Goal: Task Accomplishment & Management: Complete application form

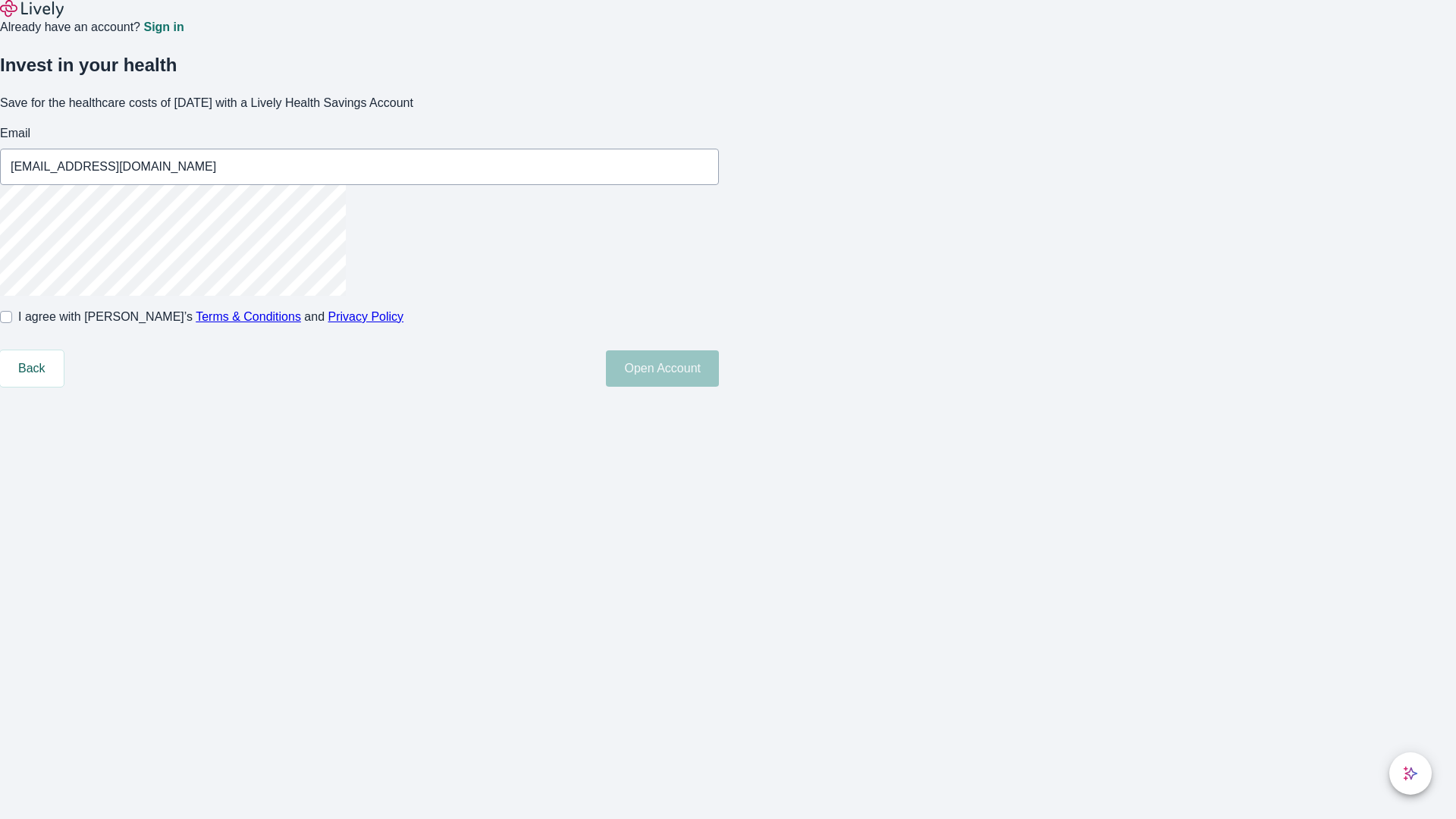
click at [12, 323] on input "I agree with Lively’s Terms & Conditions and Privacy Policy" at bounding box center [6, 317] width 12 height 12
checkbox input "true"
click at [718, 387] on button "Open Account" at bounding box center [662, 368] width 113 height 36
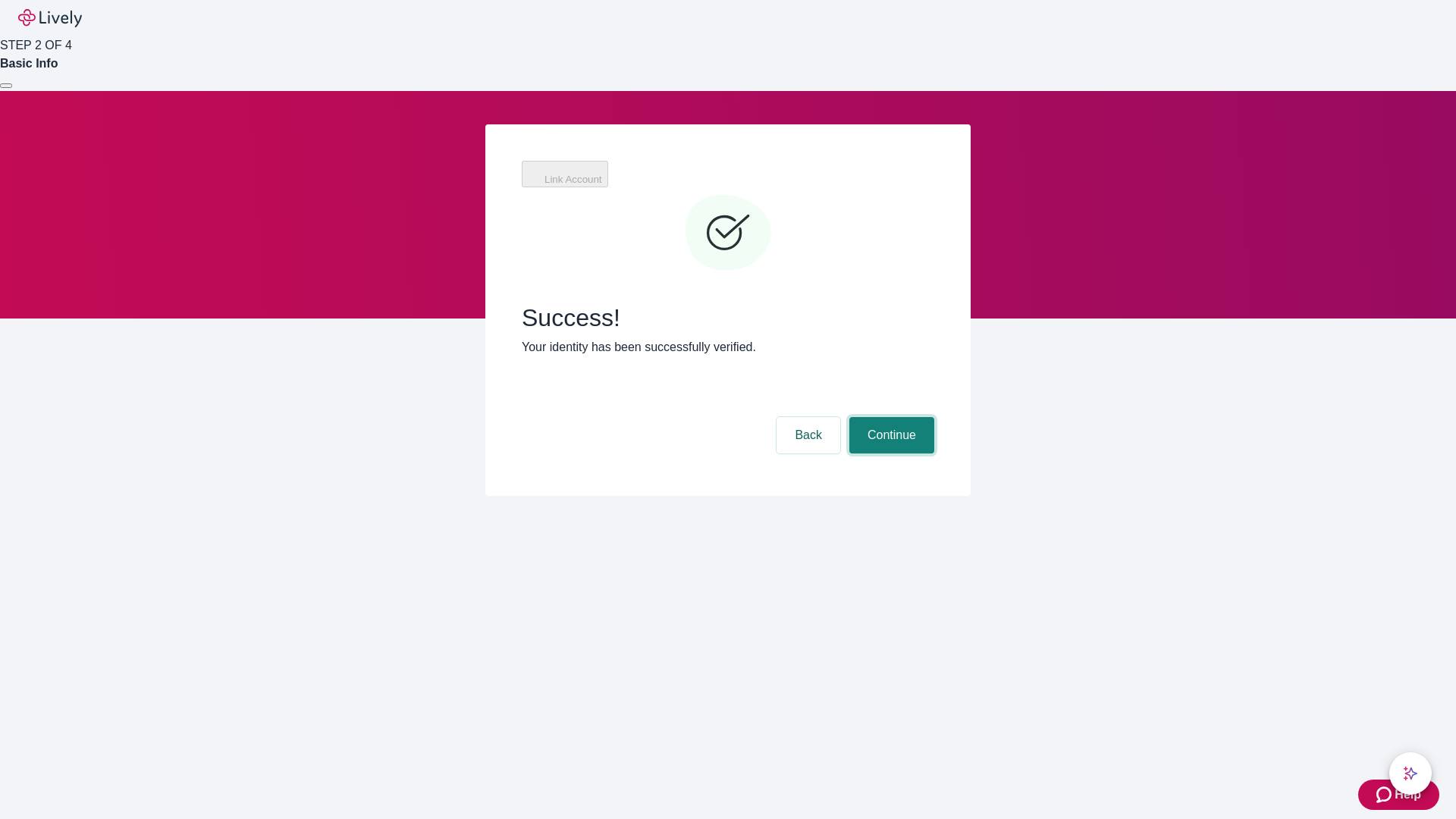
click at [889, 417] on button "Continue" at bounding box center [891, 435] width 85 height 36
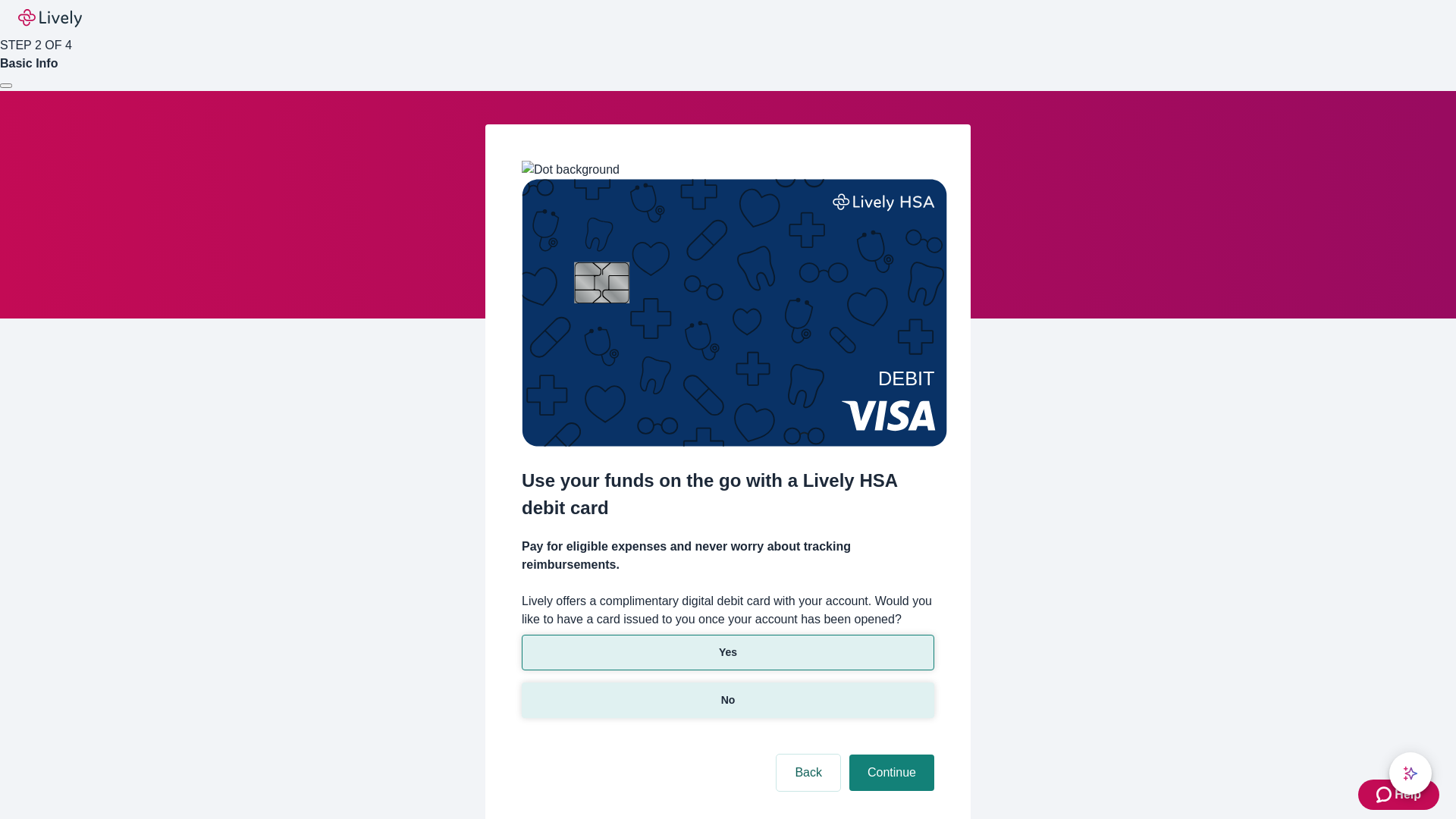
click at [727, 692] on p "No" at bounding box center [728, 700] width 14 height 16
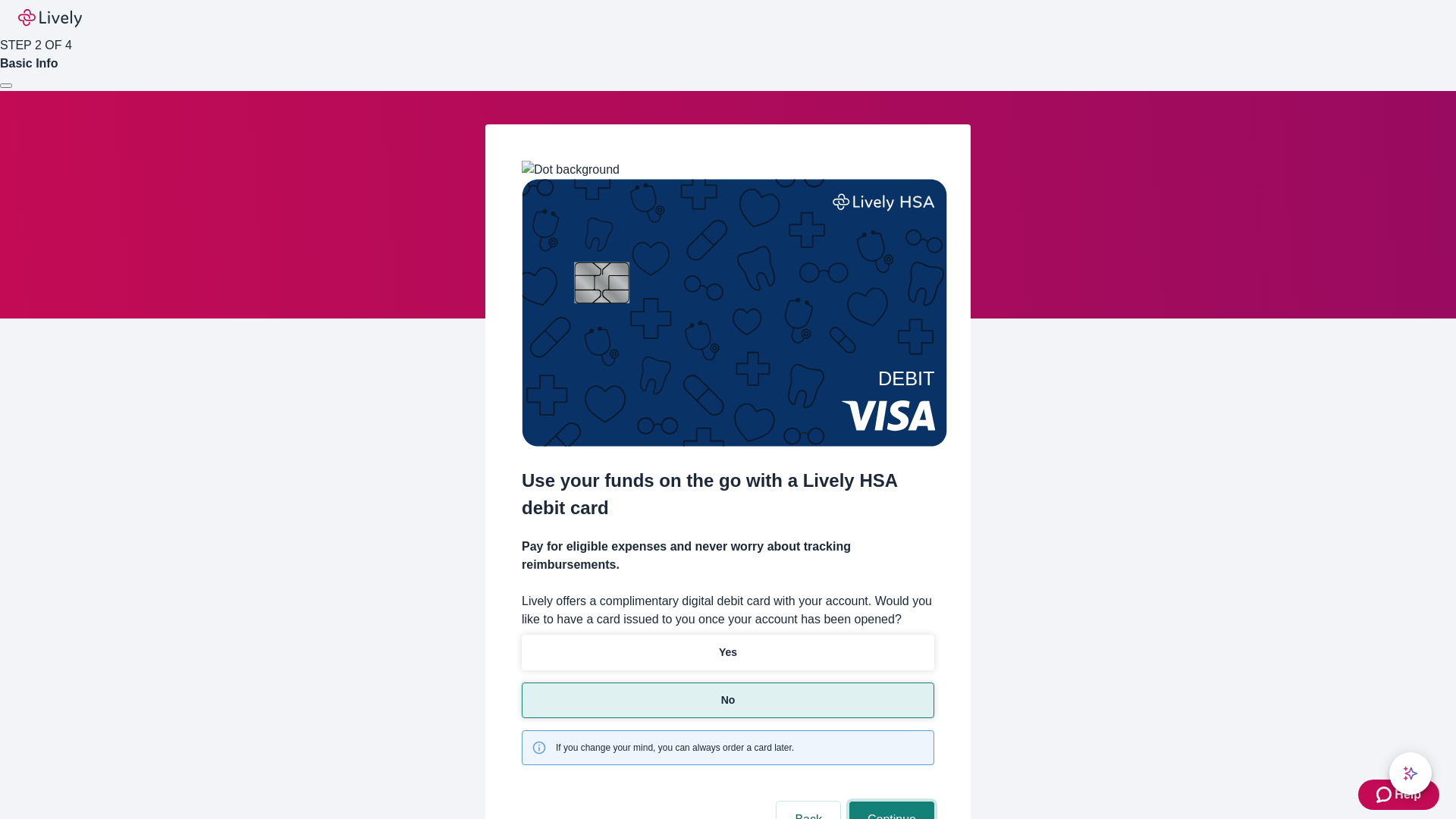
click at [889, 801] on button "Continue" at bounding box center [891, 819] width 85 height 36
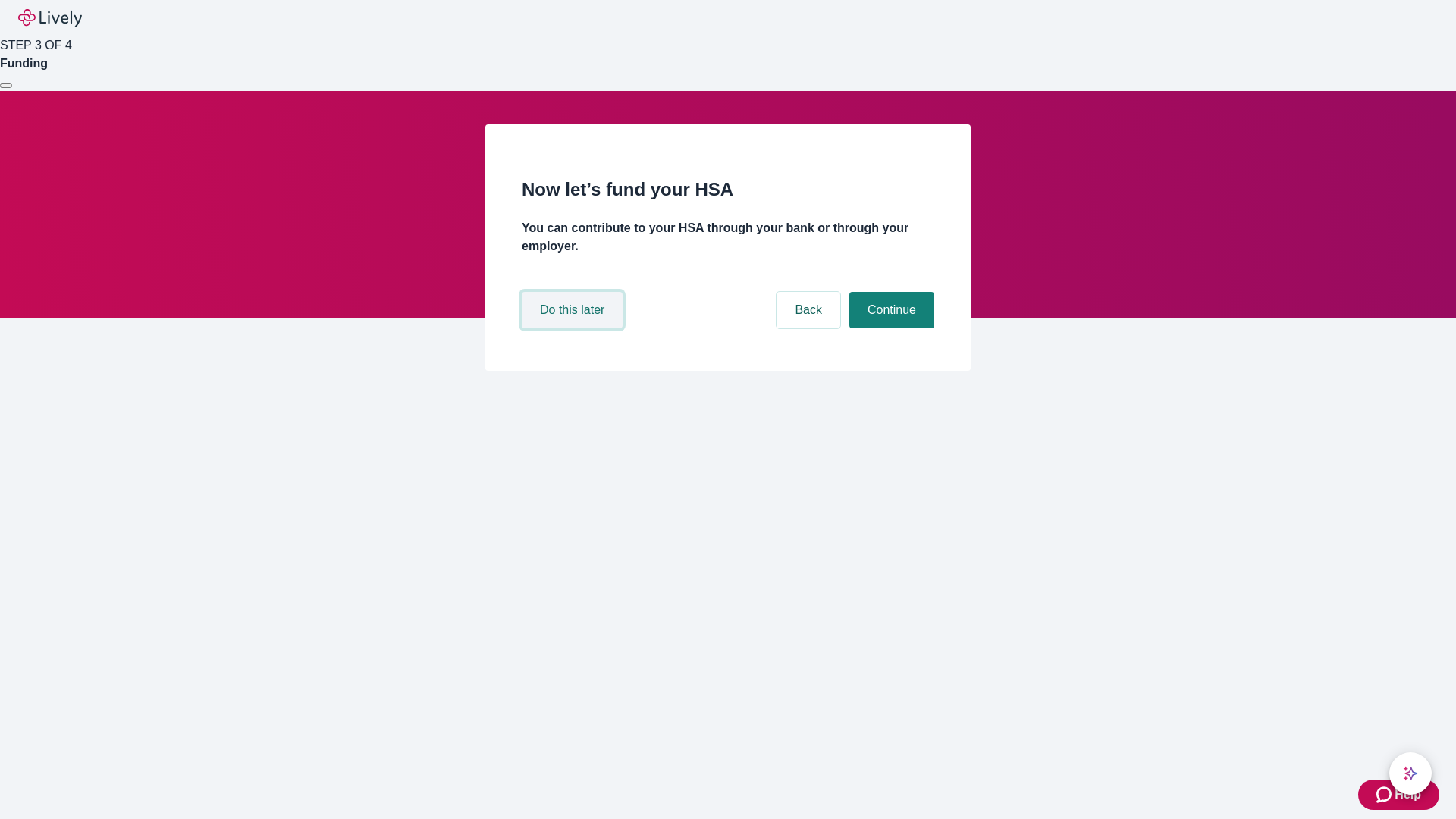
click at [574, 328] on button "Do this later" at bounding box center [572, 309] width 100 height 36
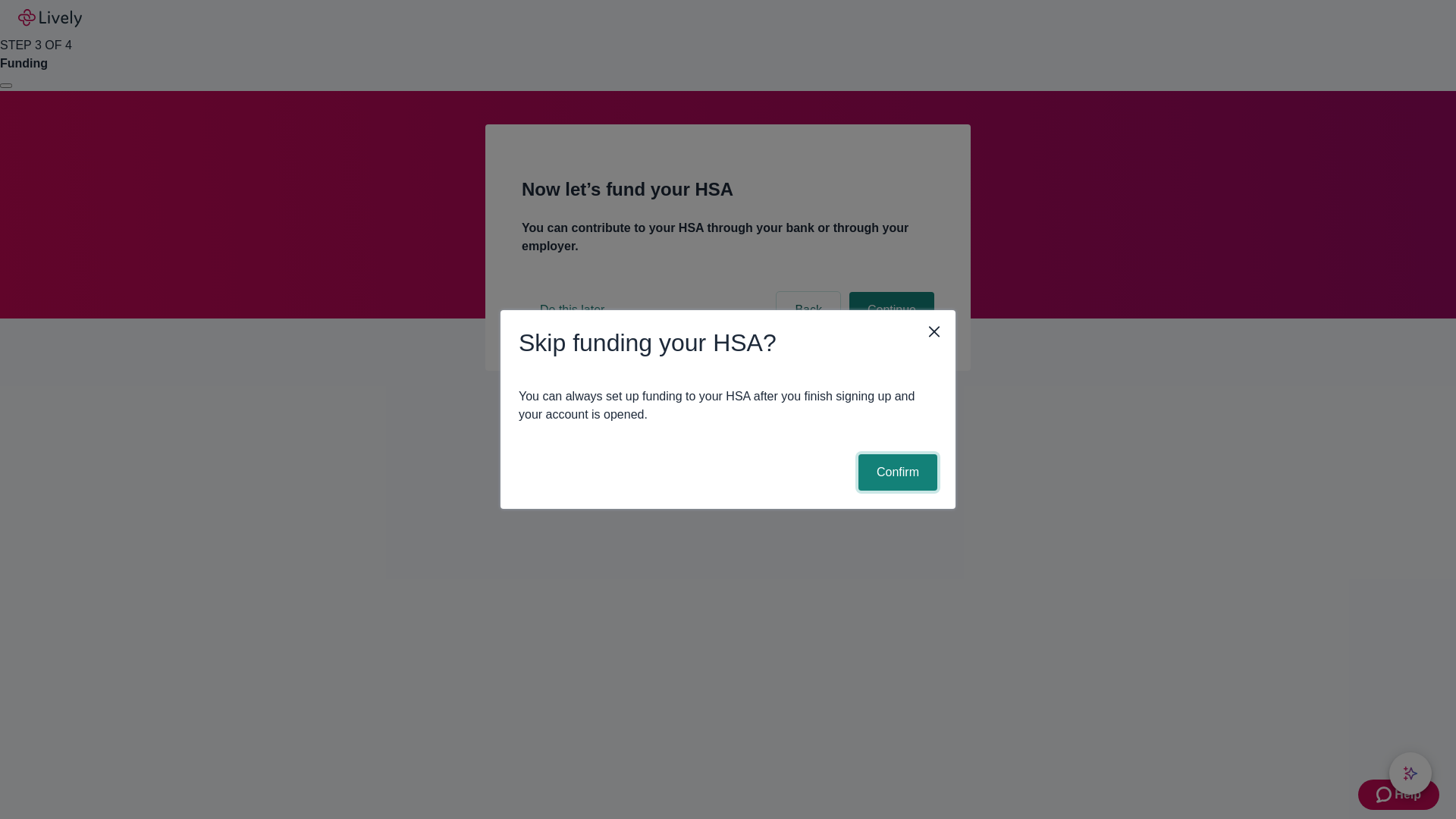
click at [895, 473] on button "Confirm" at bounding box center [897, 472] width 78 height 36
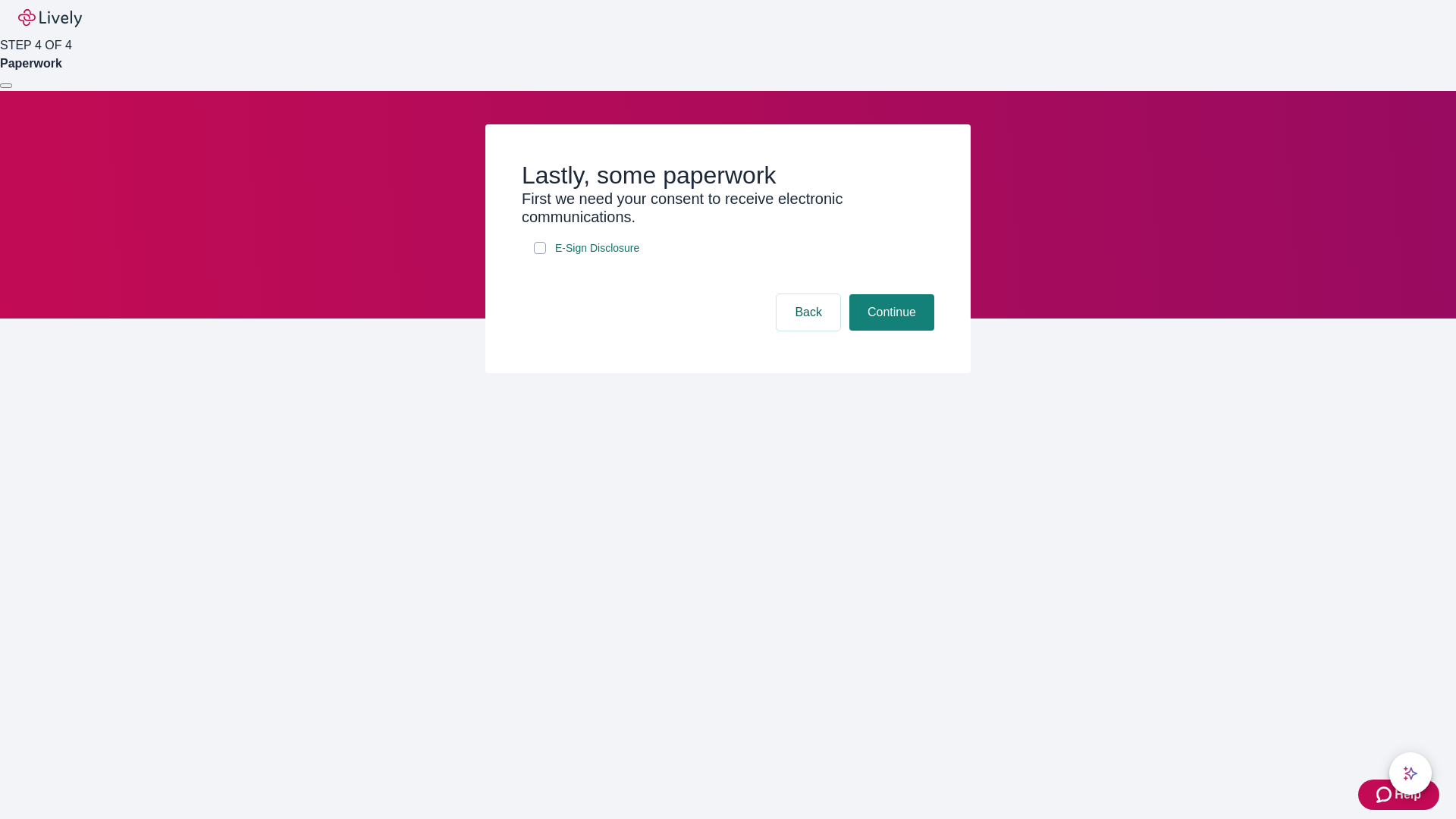
click at [539, 254] on input "E-Sign Disclosure" at bounding box center [540, 248] width 12 height 12
checkbox input "true"
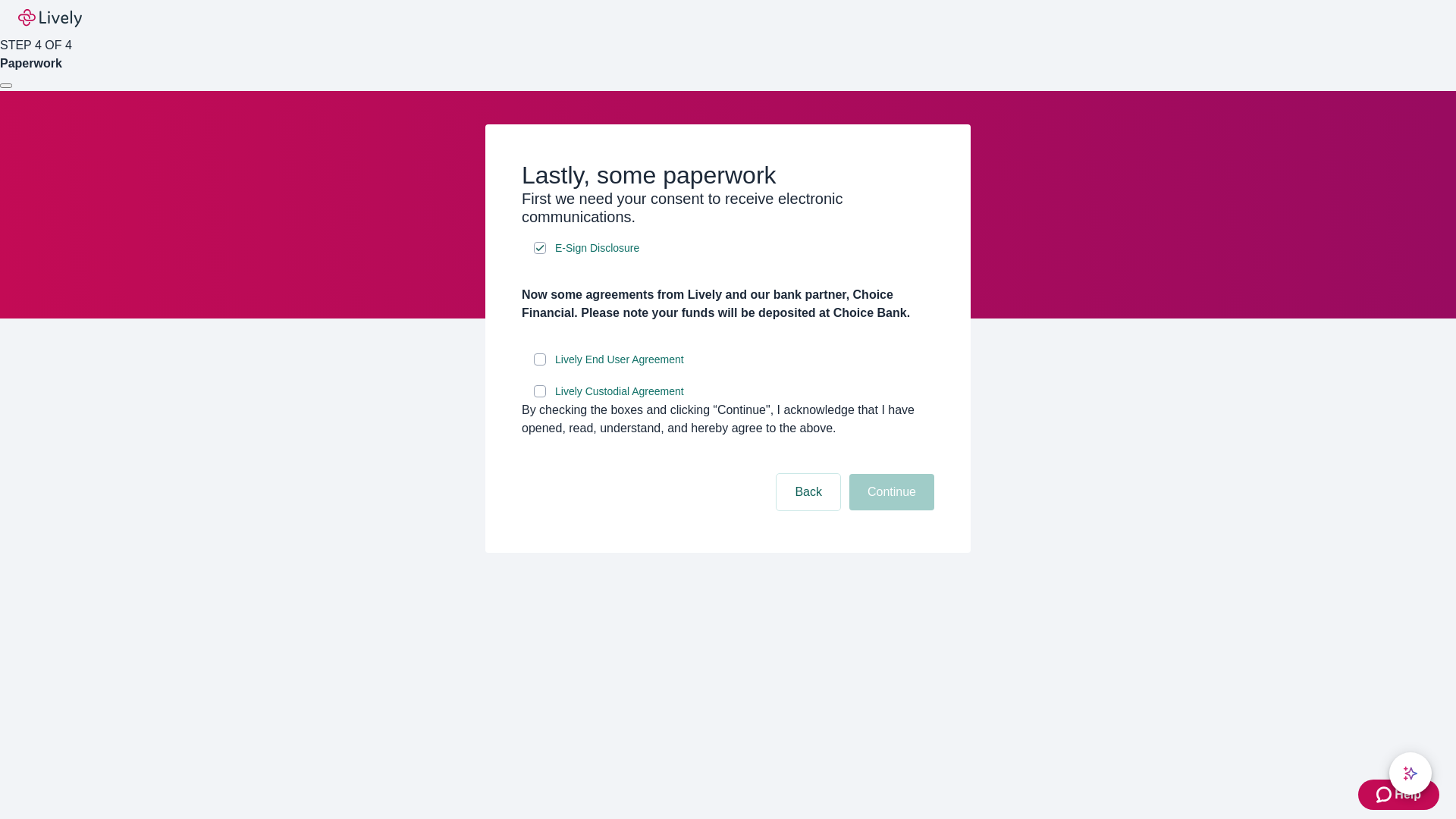
click at [539, 366] on input "Lively End User Agreement" at bounding box center [540, 360] width 12 height 12
checkbox input "true"
click at [539, 398] on input "Lively Custodial Agreement" at bounding box center [540, 391] width 12 height 12
checkbox input "true"
click at [889, 510] on button "Continue" at bounding box center [891, 492] width 85 height 36
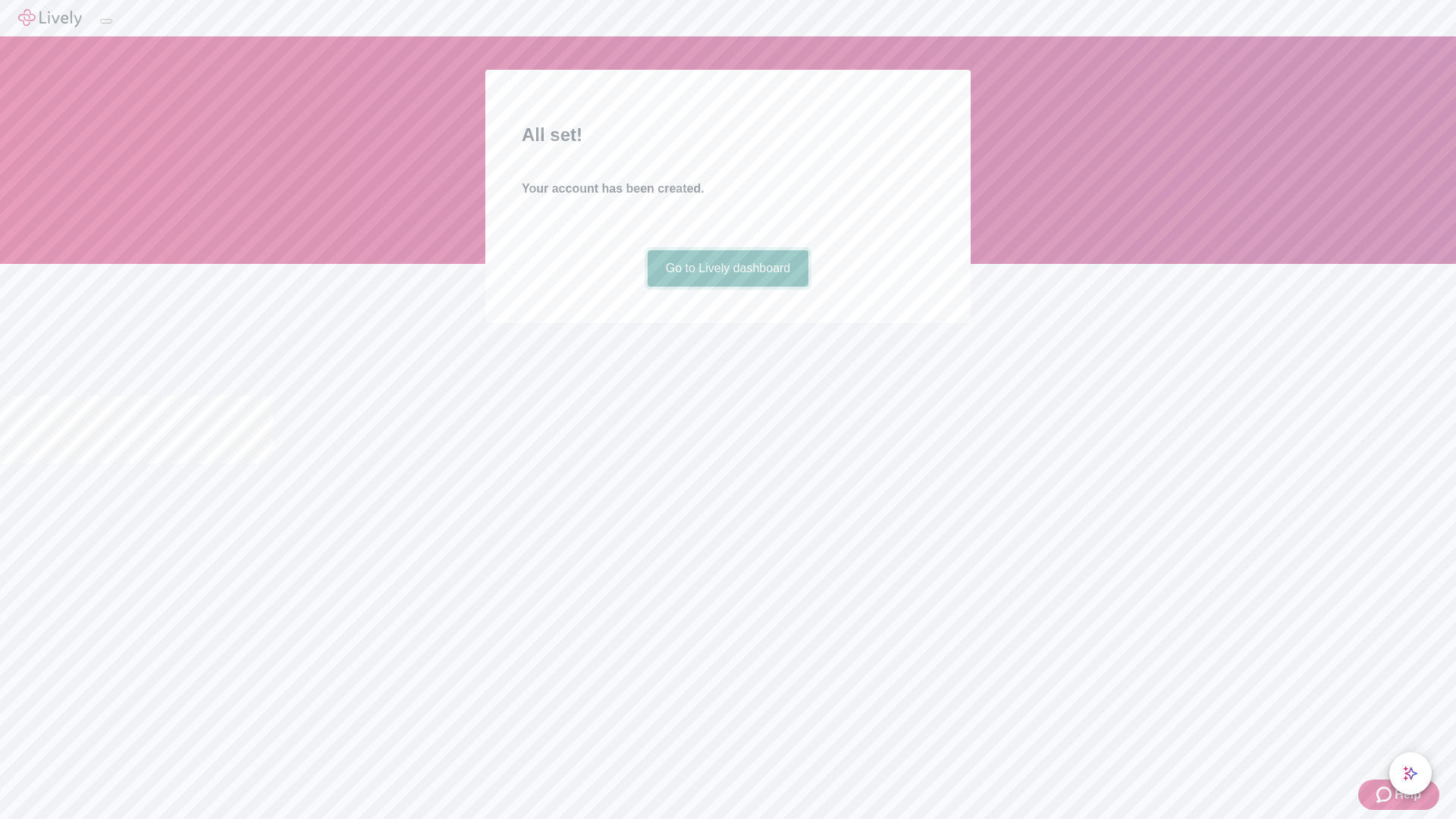
click at [727, 287] on link "Go to Lively dashboard" at bounding box center [728, 268] width 161 height 36
